Goal: Information Seeking & Learning: Learn about a topic

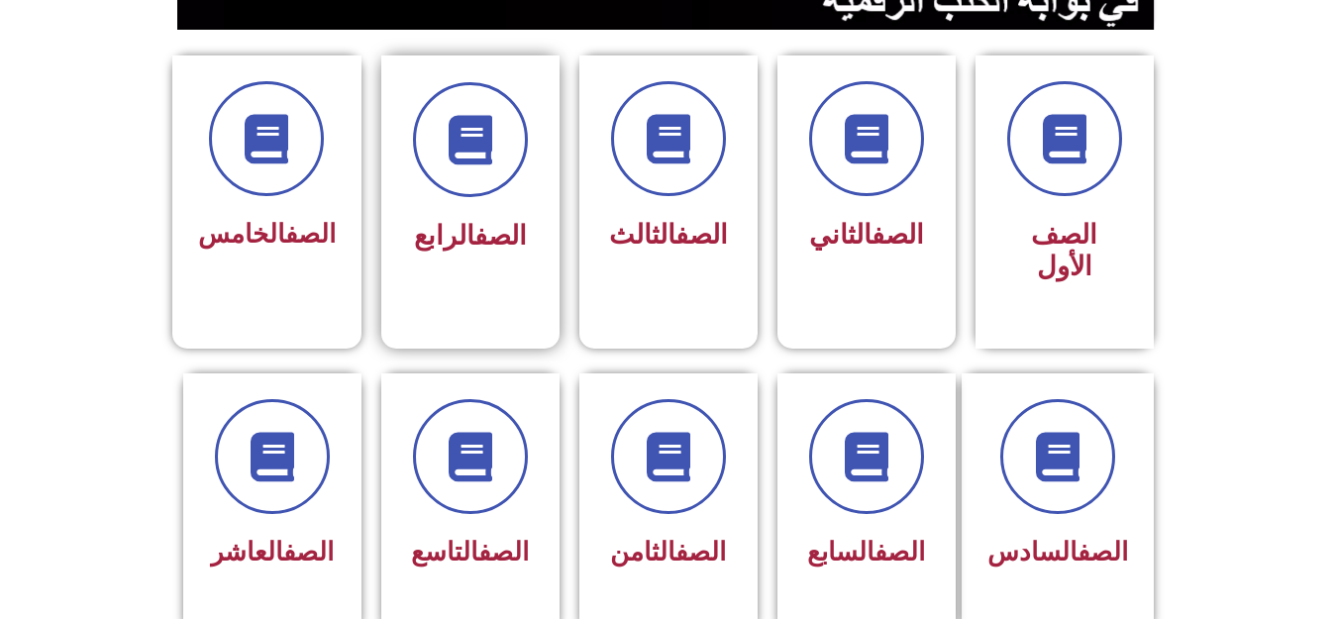
scroll to position [501, 0]
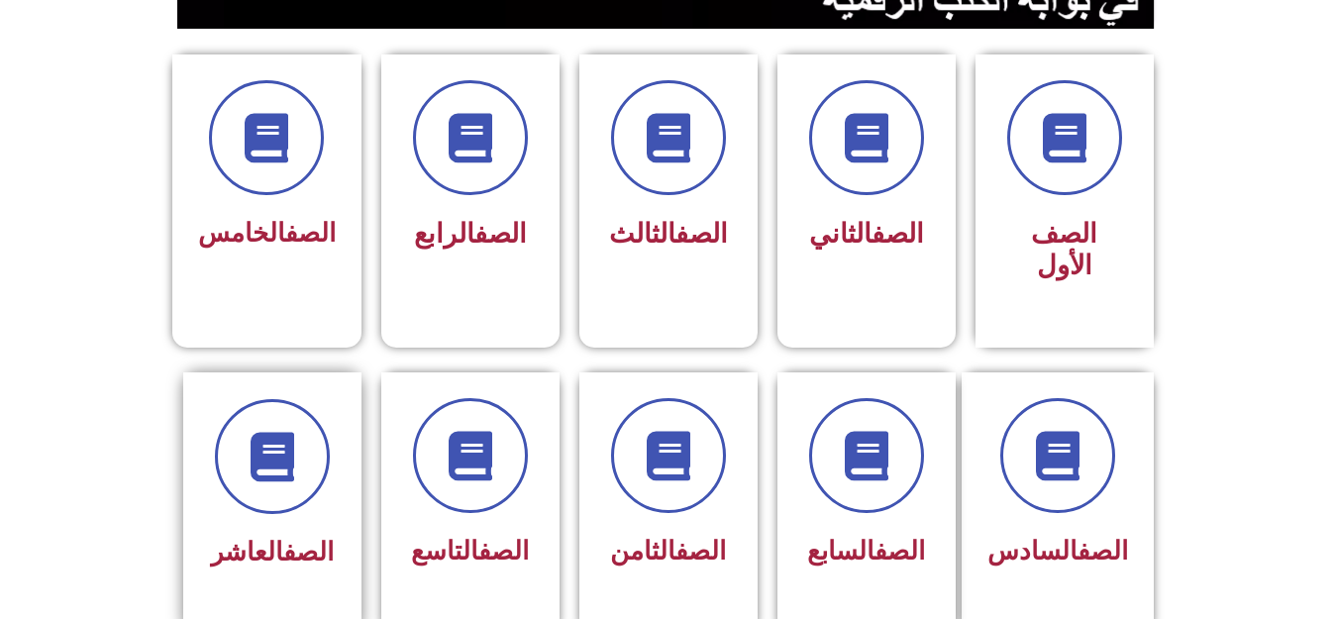
click at [285, 486] on div "الصف العاشر" at bounding box center [272, 488] width 125 height 178
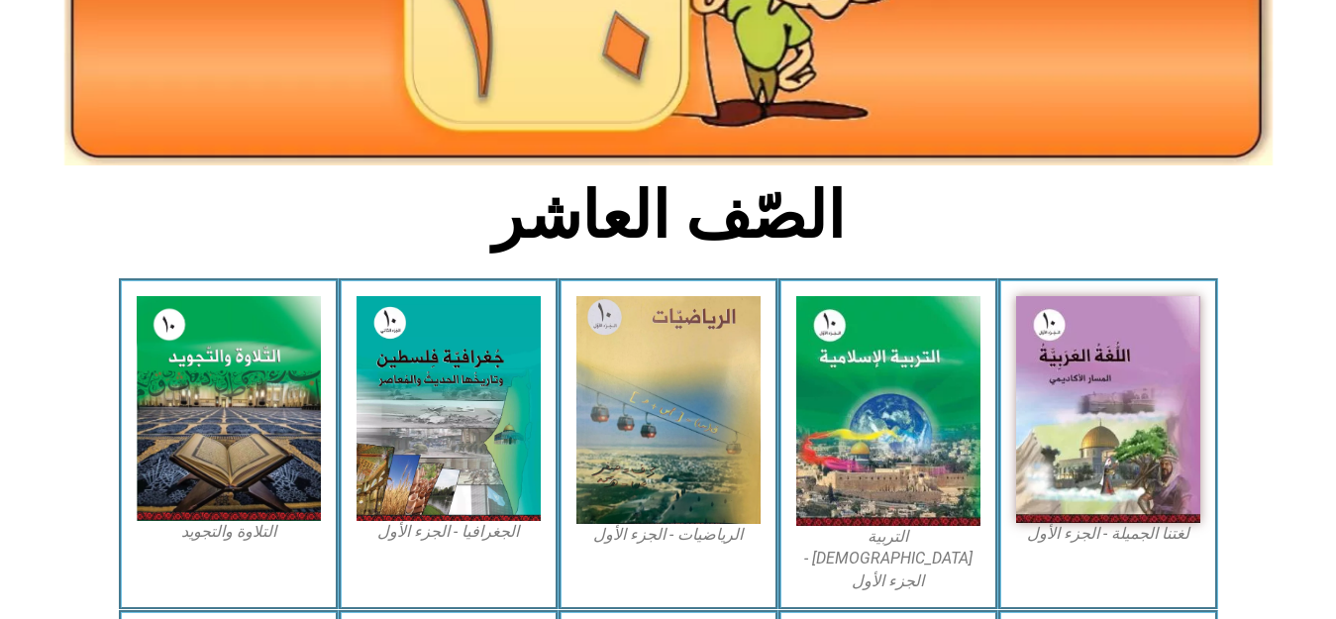
scroll to position [340, 0]
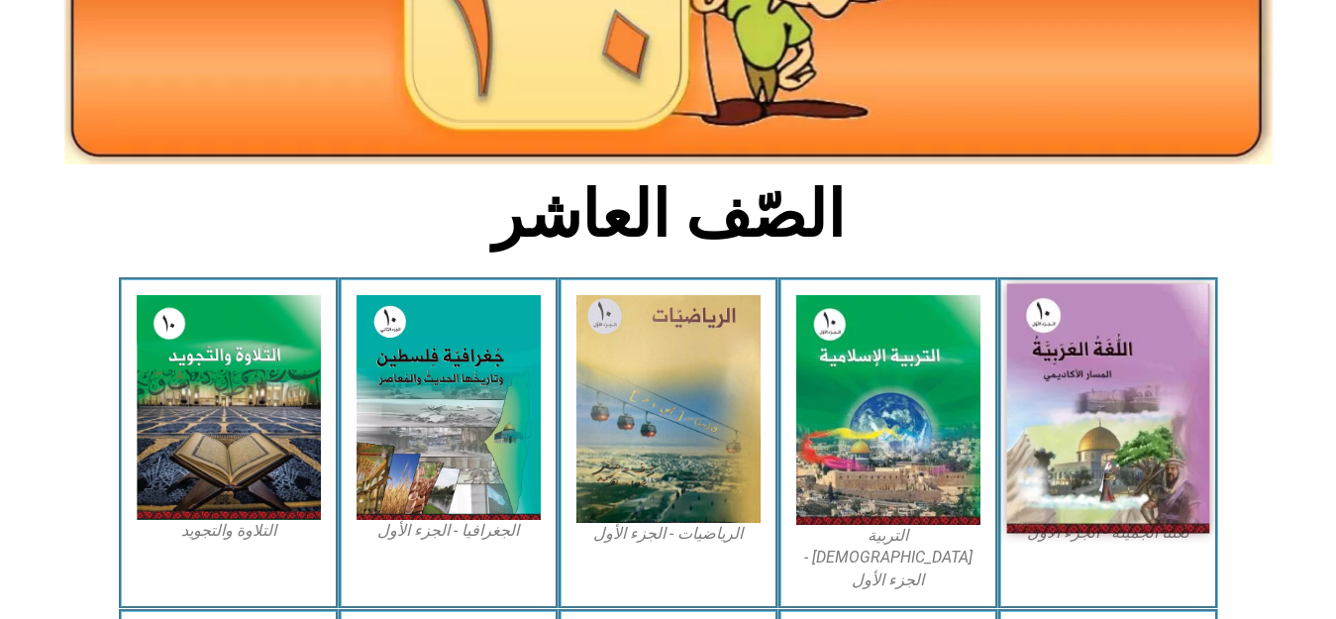
click at [1184, 340] on img at bounding box center [1108, 409] width 203 height 250
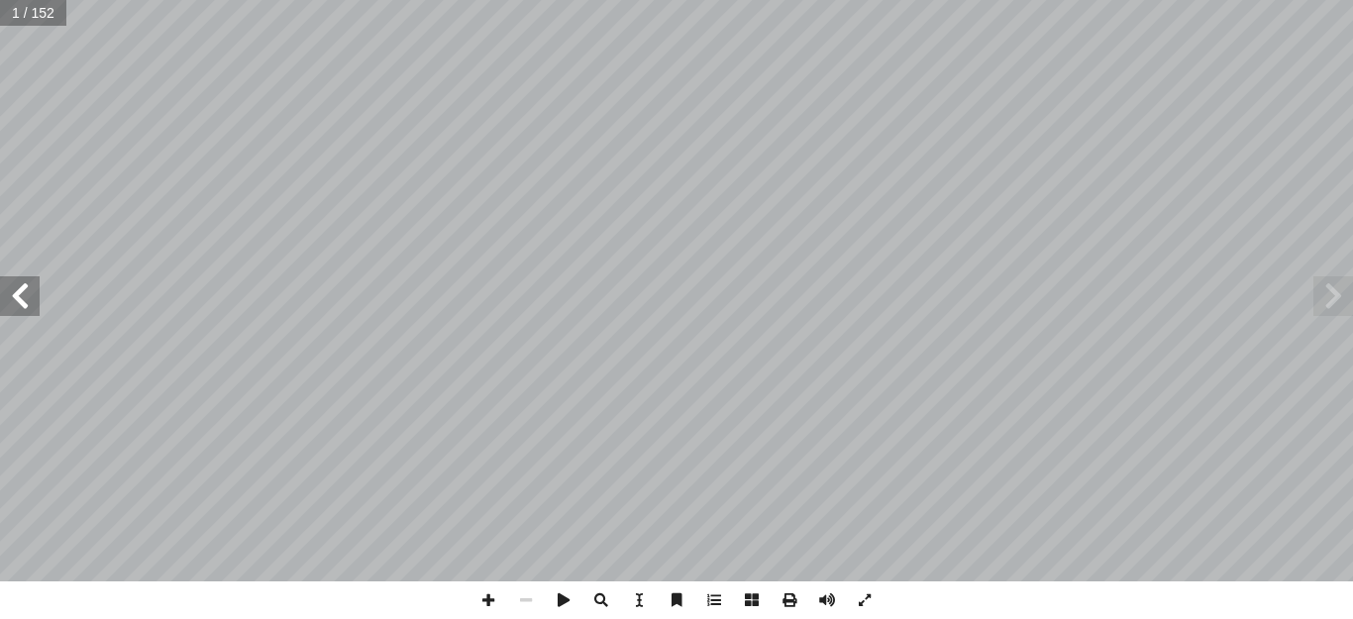
click at [21, 311] on span at bounding box center [20, 296] width 40 height 40
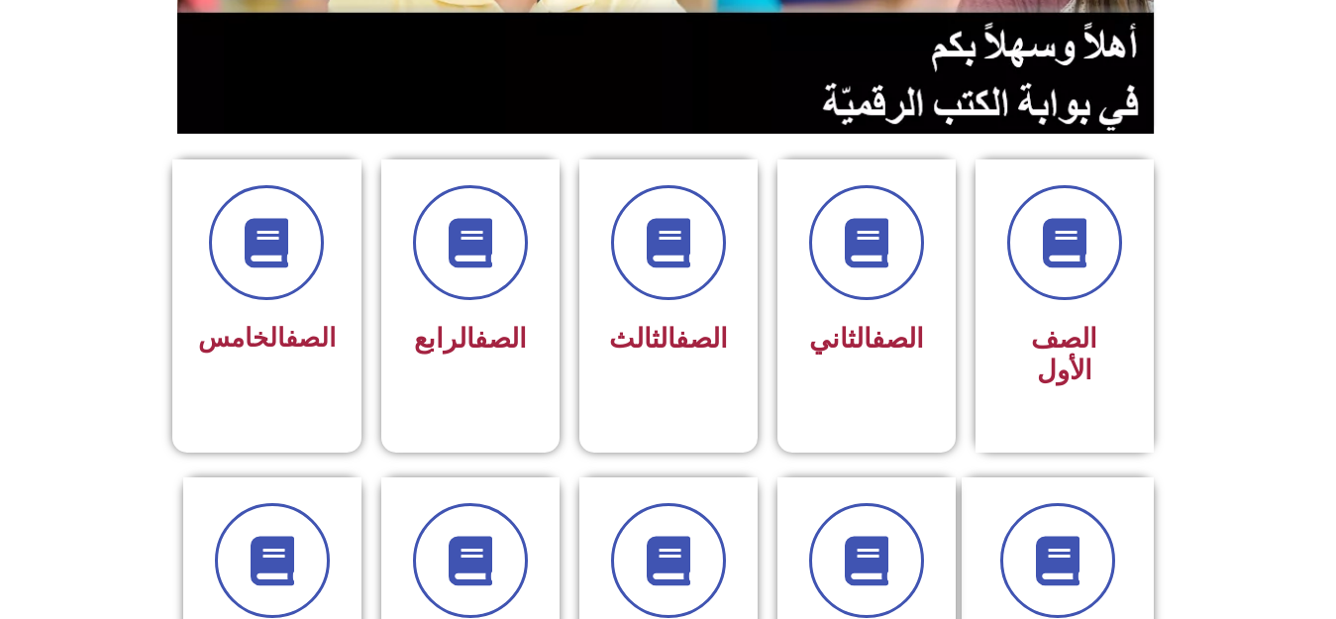
scroll to position [487, 0]
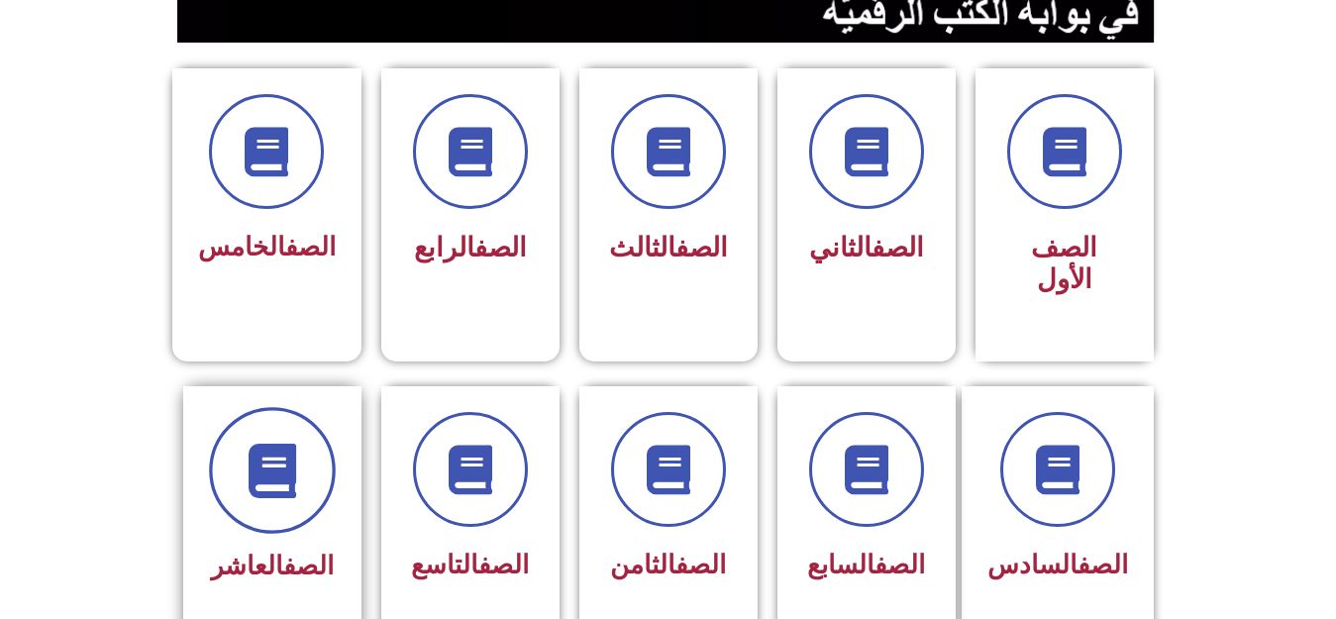
click at [270, 443] on icon at bounding box center [272, 470] width 54 height 54
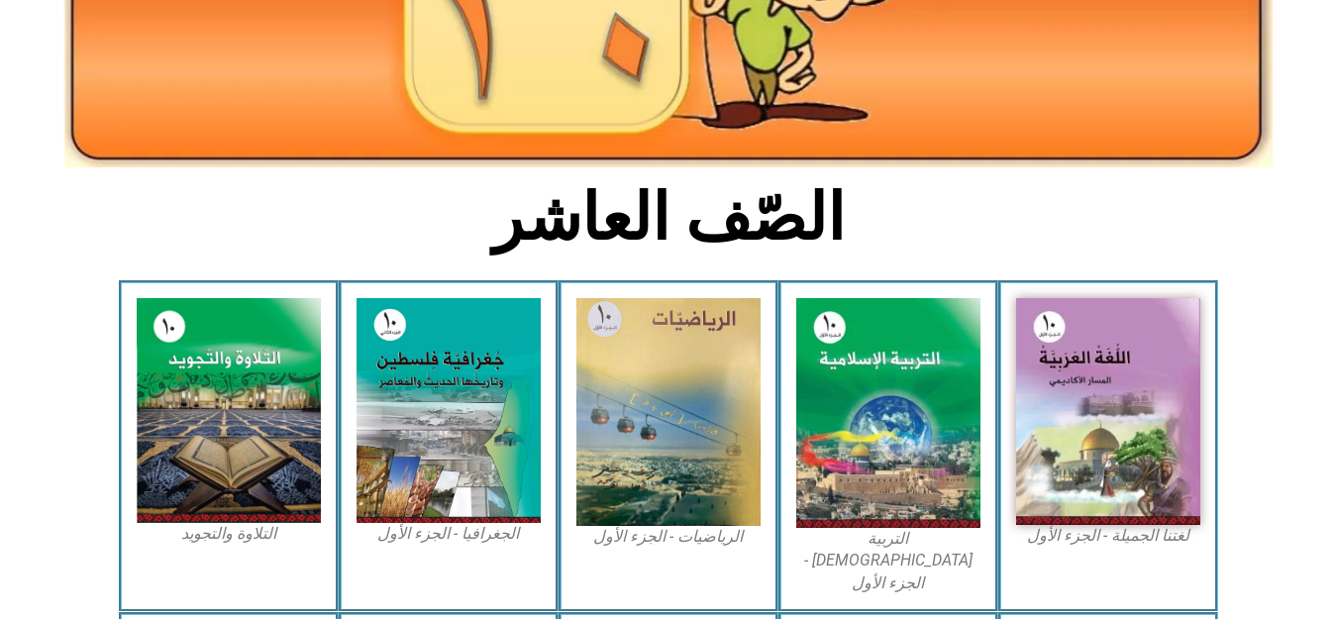
scroll to position [340, 0]
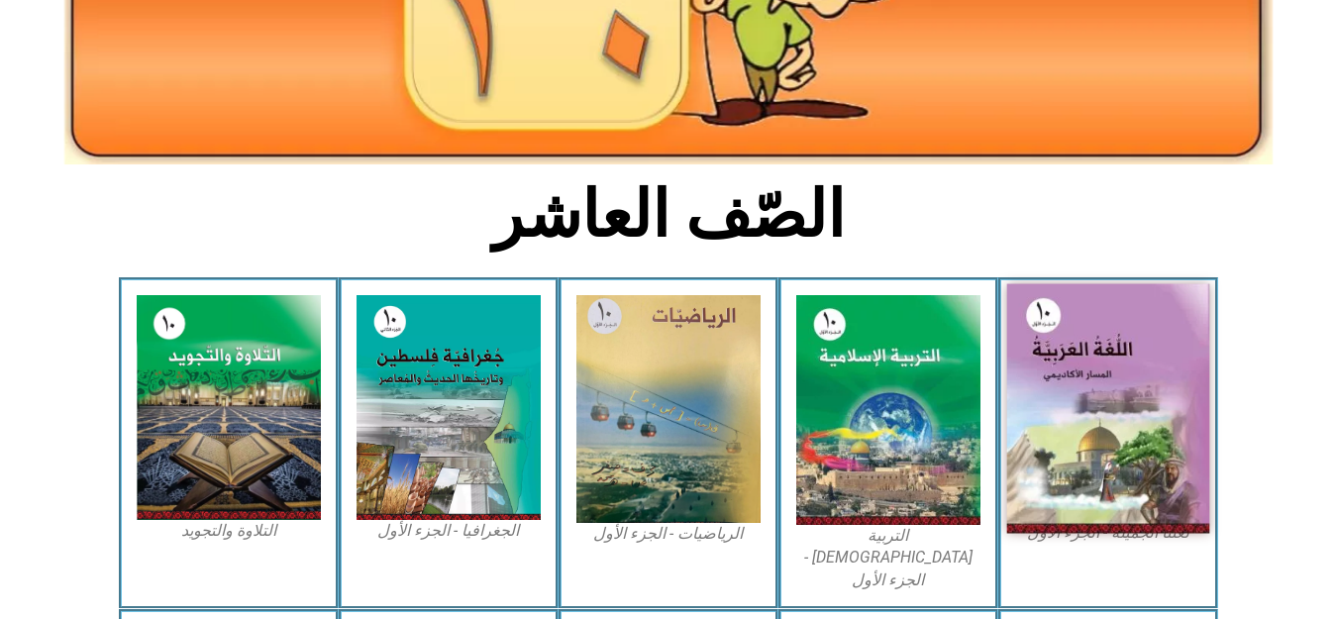
click at [1102, 372] on img at bounding box center [1108, 409] width 203 height 250
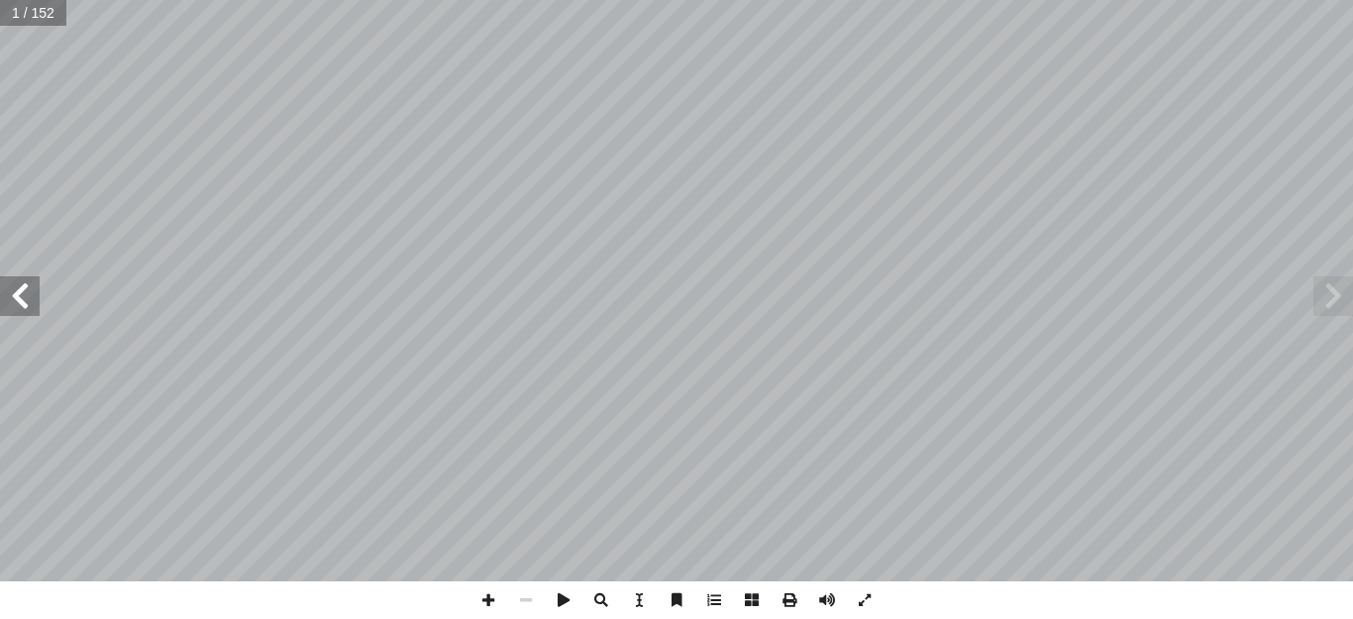
click at [34, 293] on span at bounding box center [20, 296] width 40 height 40
click at [10, 293] on span at bounding box center [20, 296] width 40 height 40
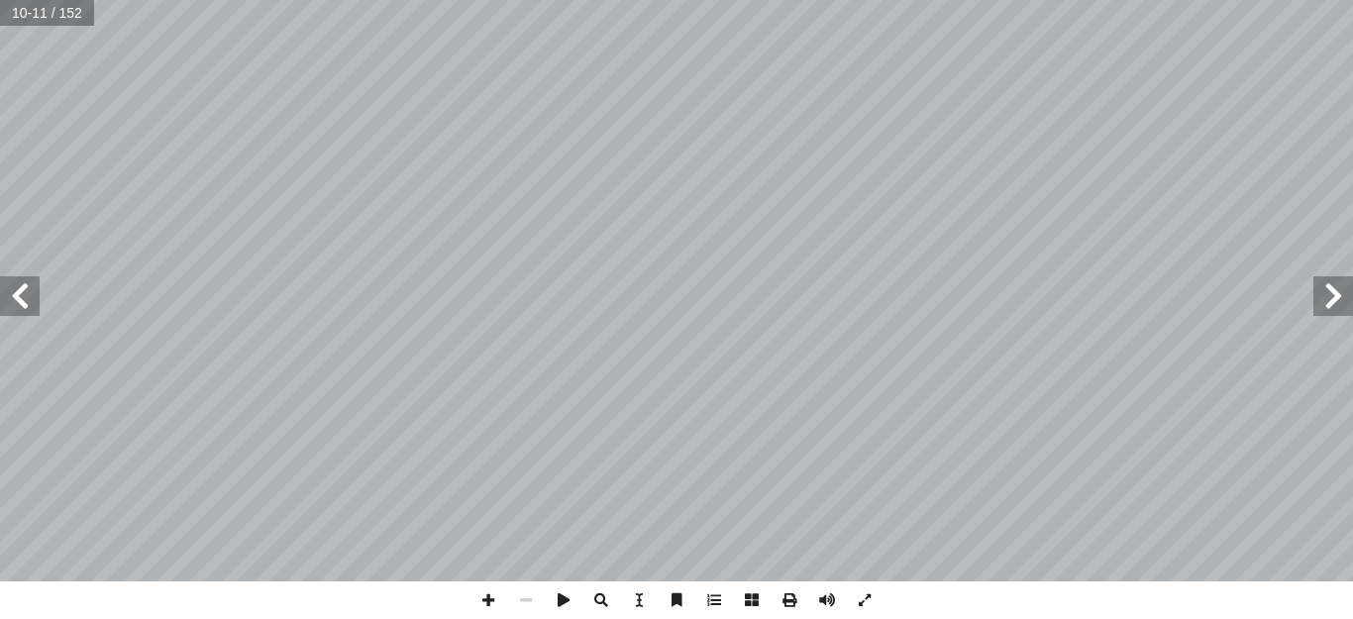
click at [22, 313] on span at bounding box center [20, 296] width 40 height 40
click at [29, 301] on span at bounding box center [20, 296] width 40 height 40
click at [31, 301] on span at bounding box center [20, 296] width 40 height 40
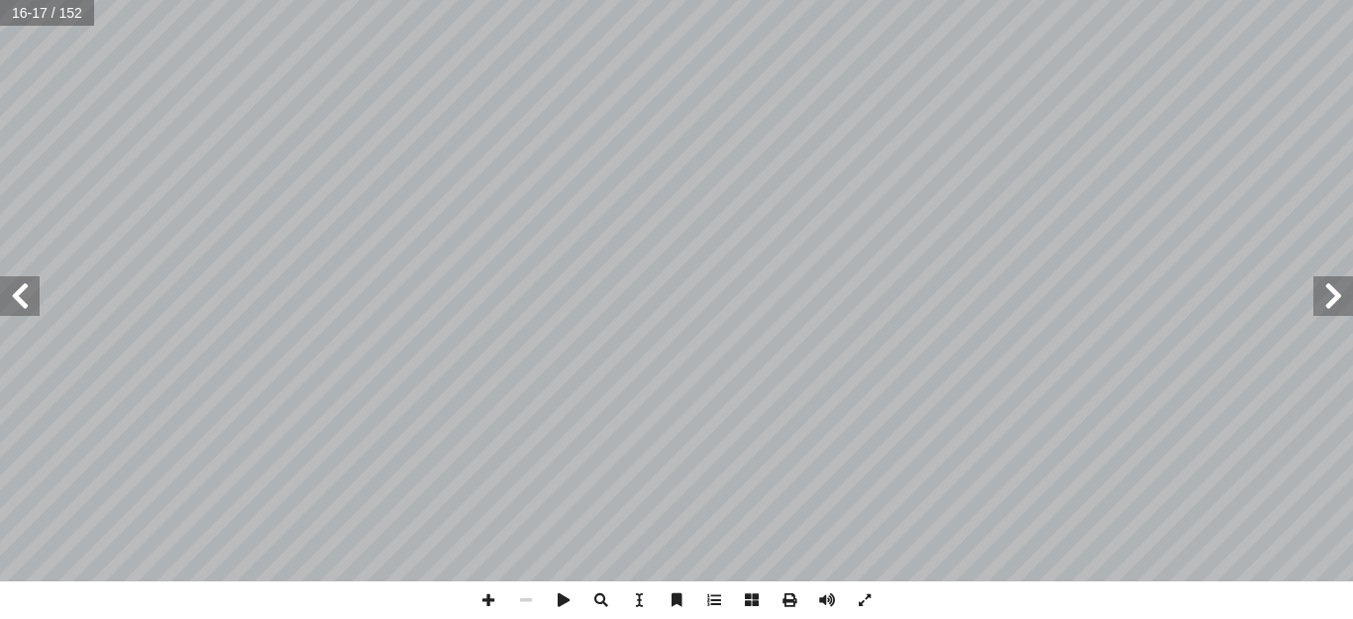
click at [31, 301] on span at bounding box center [20, 296] width 40 height 40
click at [30, 300] on span at bounding box center [20, 296] width 40 height 40
click at [32, 300] on span at bounding box center [20, 296] width 40 height 40
click at [481, 589] on span at bounding box center [489, 601] width 38 height 38
